Goal: Task Accomplishment & Management: Manage account settings

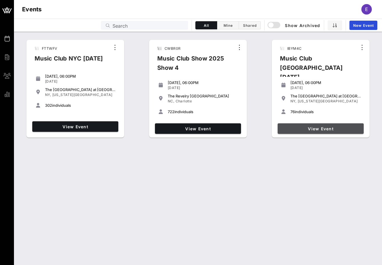
click at [315, 127] on span "View Event" at bounding box center [320, 128] width 81 height 5
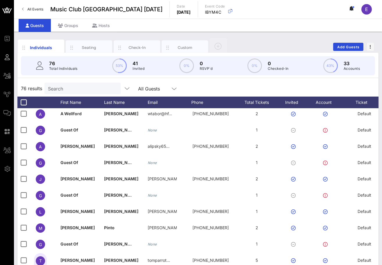
click at [34, 6] on link "All Events" at bounding box center [33, 9] width 28 height 9
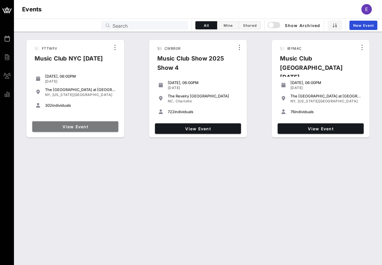
click at [113, 124] on span "View Event" at bounding box center [75, 126] width 81 height 5
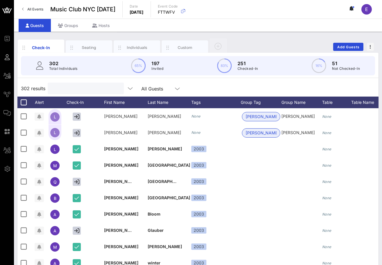
click at [66, 89] on input "text" at bounding box center [85, 89] width 68 height 8
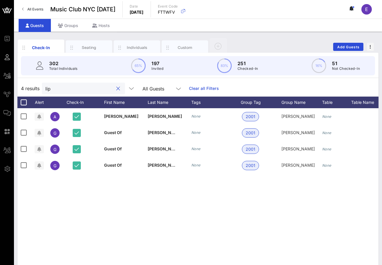
type input "lip"
click at [39, 7] on span "All Events" at bounding box center [35, 9] width 16 height 4
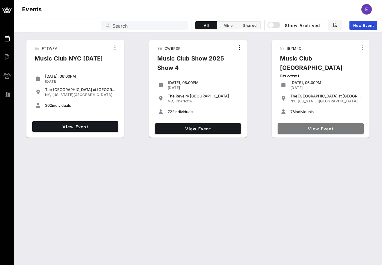
click at [285, 126] on span "View Event" at bounding box center [320, 128] width 81 height 5
